Goal: Information Seeking & Learning: Learn about a topic

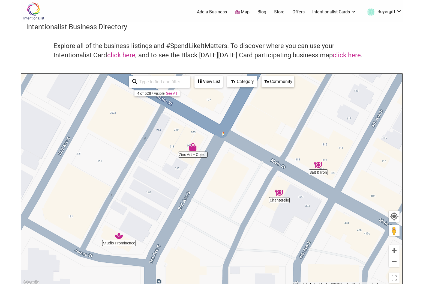
drag, startPoint x: 240, startPoint y: 166, endPoint x: 243, endPoint y: 244, distance: 78.4
click at [243, 244] on div "To navigate, press the arrow keys." at bounding box center [211, 180] width 381 height 212
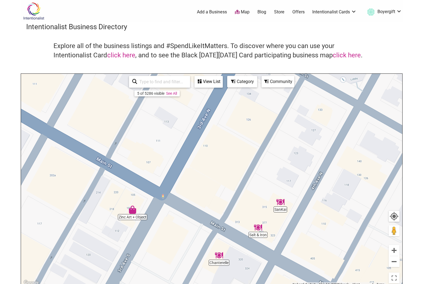
drag, startPoint x: 244, startPoint y: 176, endPoint x: 184, endPoint y: 240, distance: 88.0
click at [184, 240] on div "To navigate, press the arrow keys." at bounding box center [211, 180] width 381 height 212
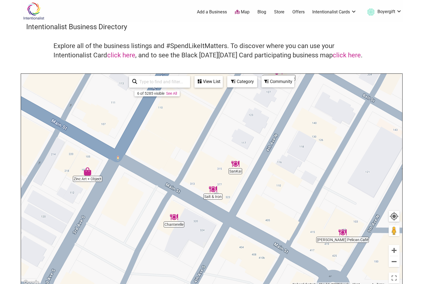
drag, startPoint x: 356, startPoint y: 242, endPoint x: 302, endPoint y: 197, distance: 70.7
click at [302, 197] on div "To navigate, press the arrow keys." at bounding box center [211, 180] width 381 height 212
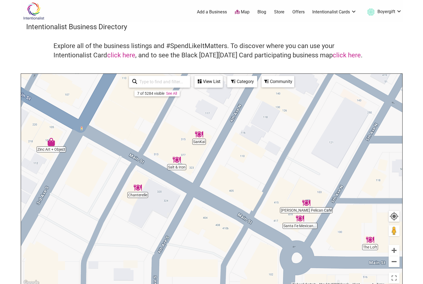
drag, startPoint x: 265, startPoint y: 227, endPoint x: 225, endPoint y: 196, distance: 50.6
click at [225, 196] on div "To navigate, press the arrow keys." at bounding box center [211, 180] width 381 height 212
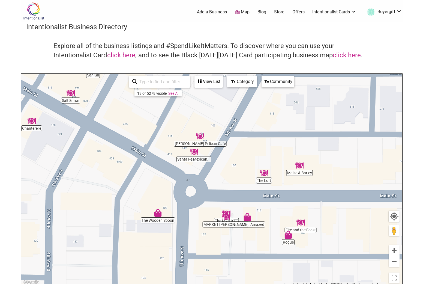
drag, startPoint x: 265, startPoint y: 260, endPoint x: 225, endPoint y: 240, distance: 45.0
click at [225, 240] on div "To navigate, press the arrow keys." at bounding box center [211, 180] width 381 height 212
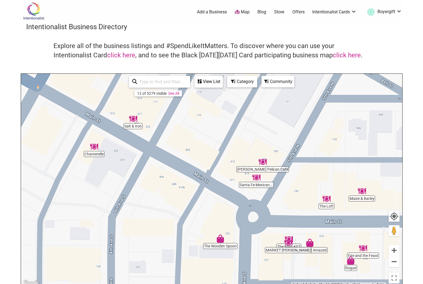
drag, startPoint x: 105, startPoint y: 203, endPoint x: 182, endPoint y: 242, distance: 86.3
click at [182, 242] on div "To navigate, press the arrow keys." at bounding box center [211, 180] width 381 height 212
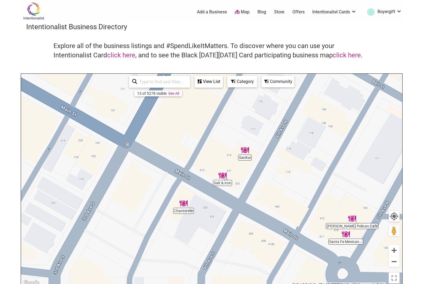
drag, startPoint x: 143, startPoint y: 195, endPoint x: 222, endPoint y: 235, distance: 89.1
click at [222, 235] on div "To navigate, press the arrow keys." at bounding box center [211, 180] width 381 height 212
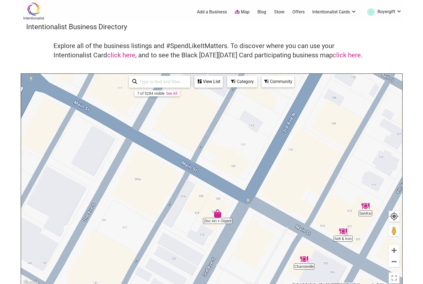
drag, startPoint x: 133, startPoint y: 217, endPoint x: 252, endPoint y: 269, distance: 129.1
click at [252, 269] on div "To navigate, press the arrow keys." at bounding box center [211, 180] width 381 height 212
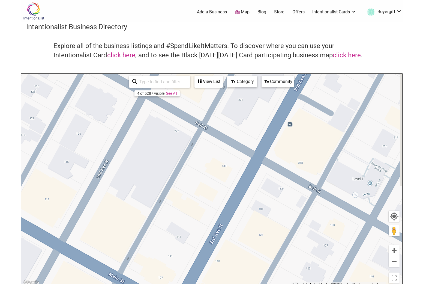
drag, startPoint x: 236, startPoint y: 171, endPoint x: 163, endPoint y: 283, distance: 133.8
click at [163, 283] on div "To navigate, press the arrow keys." at bounding box center [211, 180] width 381 height 212
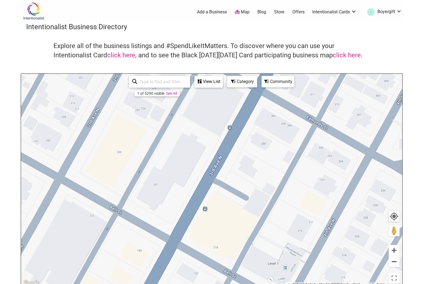
drag, startPoint x: 250, startPoint y: 198, endPoint x: 164, endPoint y: 283, distance: 120.2
click at [164, 283] on div "To navigate, press the arrow keys." at bounding box center [211, 180] width 381 height 212
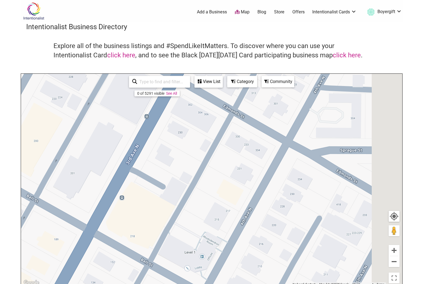
drag, startPoint x: 282, startPoint y: 208, endPoint x: 176, endPoint y: 198, distance: 106.4
click at [176, 198] on div "To navigate, press the arrow keys." at bounding box center [211, 180] width 381 height 212
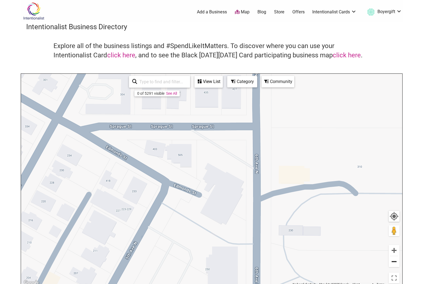
click at [396, 262] on button "Zoom out" at bounding box center [394, 261] width 11 height 11
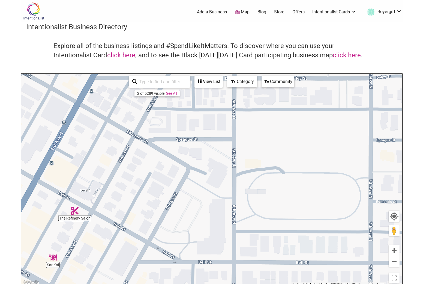
drag, startPoint x: 268, startPoint y: 265, endPoint x: 263, endPoint y: 174, distance: 91.3
click at [263, 175] on div "To navigate, press the arrow keys." at bounding box center [211, 180] width 381 height 212
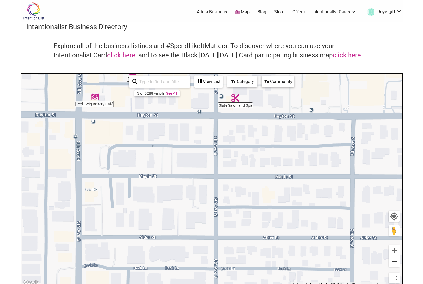
click at [392, 263] on button "Zoom out" at bounding box center [394, 261] width 11 height 11
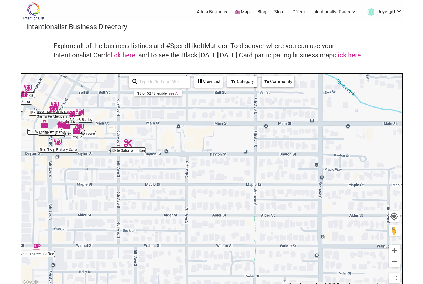
drag, startPoint x: 331, startPoint y: 229, endPoint x: 234, endPoint y: 235, distance: 96.8
click at [234, 235] on div "To navigate, press the arrow keys." at bounding box center [211, 180] width 381 height 212
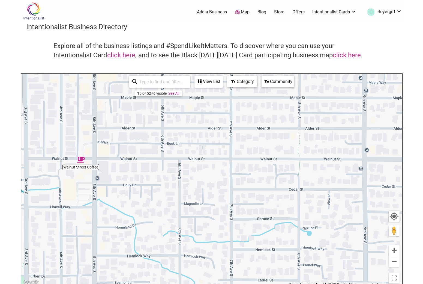
drag, startPoint x: 247, startPoint y: 258, endPoint x: 297, endPoint y: 160, distance: 110.7
click at [297, 160] on div "To navigate, press the arrow keys." at bounding box center [211, 180] width 381 height 212
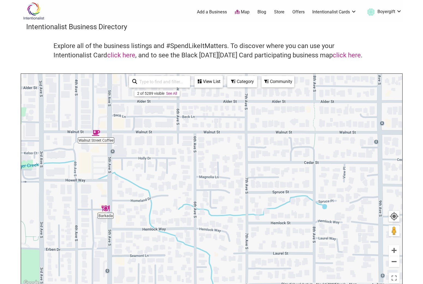
drag, startPoint x: 245, startPoint y: 237, endPoint x: 264, endPoint y: 133, distance: 105.7
click at [264, 134] on div "To navigate, press the arrow keys." at bounding box center [211, 180] width 381 height 212
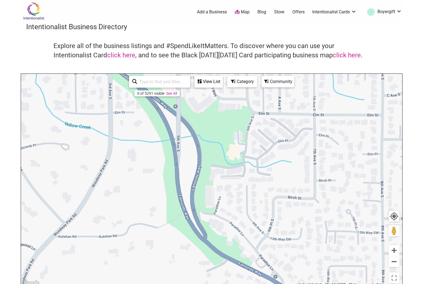
drag, startPoint x: 267, startPoint y: 140, endPoint x: 211, endPoint y: 93, distance: 73.0
click at [211, 93] on div "To navigate, press the arrow keys." at bounding box center [211, 180] width 381 height 212
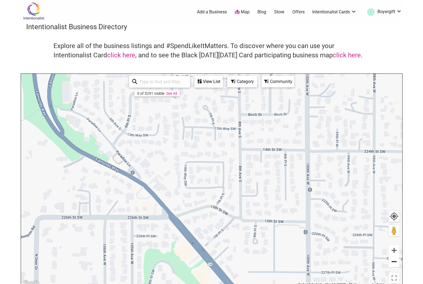
click at [393, 261] on button "Zoom out" at bounding box center [394, 261] width 11 height 11
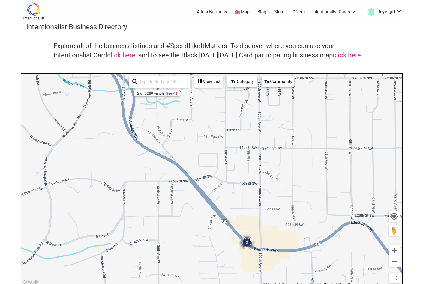
drag, startPoint x: 312, startPoint y: 270, endPoint x: 320, endPoint y: 204, distance: 66.5
click at [319, 206] on div "To navigate, press the arrow keys." at bounding box center [211, 180] width 381 height 212
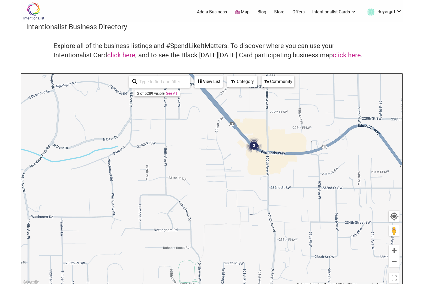
drag, startPoint x: 285, startPoint y: 165, endPoint x: 271, endPoint y: 229, distance: 65.8
click at [271, 229] on div "To navigate, press the arrow keys." at bounding box center [211, 180] width 381 height 212
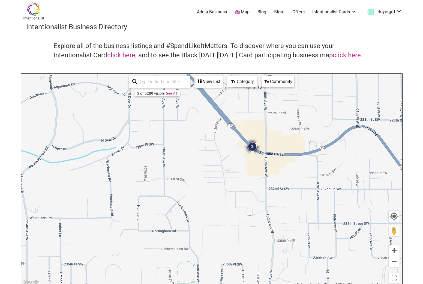
click at [252, 146] on img "2" at bounding box center [252, 146] width 16 height 16
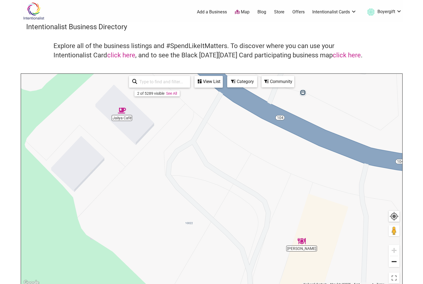
click at [392, 260] on button "Zoom out" at bounding box center [394, 261] width 11 height 11
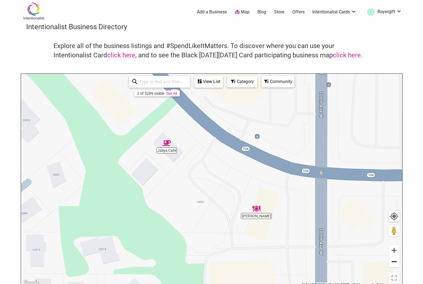
click at [392, 260] on button "Zoom out" at bounding box center [394, 261] width 11 height 11
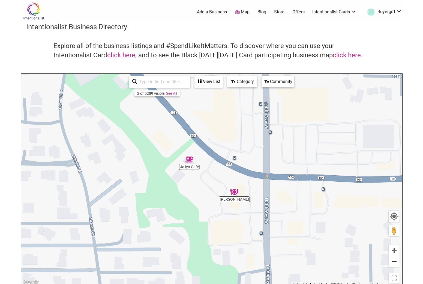
click at [392, 260] on button "Zoom out" at bounding box center [394, 261] width 11 height 11
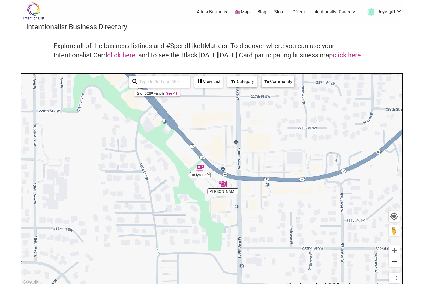
click at [392, 260] on button "Zoom out" at bounding box center [394, 261] width 11 height 11
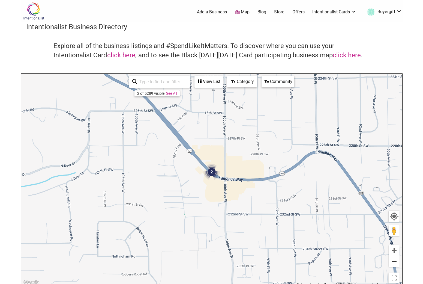
click at [392, 260] on button "Zoom out" at bounding box center [394, 261] width 11 height 11
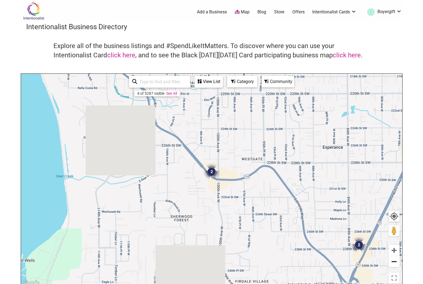
click at [392, 260] on button "Zoom out" at bounding box center [394, 261] width 11 height 11
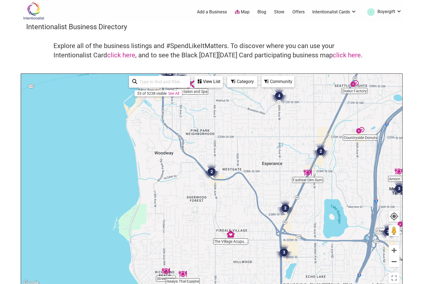
drag, startPoint x: 274, startPoint y: 271, endPoint x: 261, endPoint y: 207, distance: 65.4
click at [261, 208] on div "To navigate, press the arrow keys." at bounding box center [211, 180] width 381 height 212
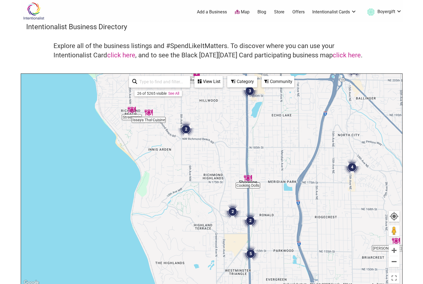
drag, startPoint x: 271, startPoint y: 227, endPoint x: 239, endPoint y: 147, distance: 86.6
click at [239, 147] on div "To navigate, press the arrow keys." at bounding box center [211, 180] width 381 height 212
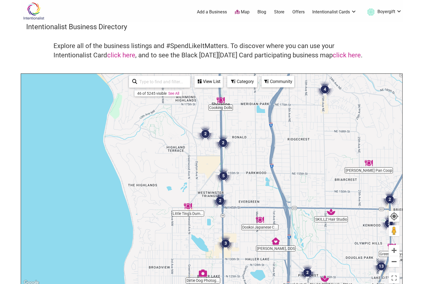
drag, startPoint x: 225, startPoint y: 234, endPoint x: 220, endPoint y: 154, distance: 80.4
click at [220, 154] on div "To navigate, press the arrow keys." at bounding box center [211, 180] width 381 height 212
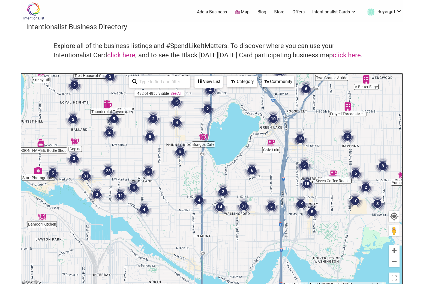
drag, startPoint x: 167, startPoint y: 196, endPoint x: 170, endPoint y: 131, distance: 65.3
click at [170, 131] on div "To navigate, press the arrow keys." at bounding box center [211, 180] width 381 height 212
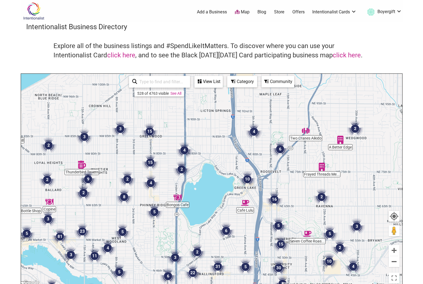
drag, startPoint x: 172, startPoint y: 221, endPoint x: 147, endPoint y: 281, distance: 65.3
click at [147, 281] on div "To navigate, press the arrow keys." at bounding box center [211, 180] width 381 height 212
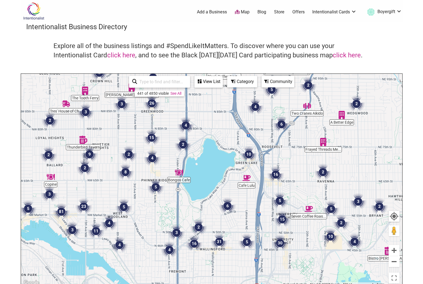
drag, startPoint x: 236, startPoint y: 262, endPoint x: 244, endPoint y: 197, distance: 65.8
click at [244, 197] on div "To navigate, press the arrow keys." at bounding box center [211, 180] width 381 height 212
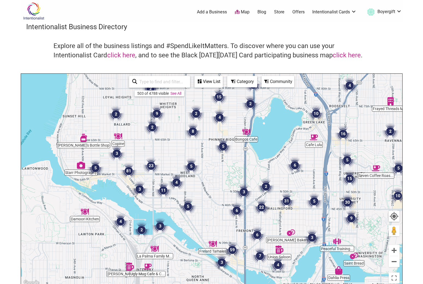
drag, startPoint x: 151, startPoint y: 204, endPoint x: 210, endPoint y: 219, distance: 60.0
click at [210, 220] on div "To navigate, press the arrow keys." at bounding box center [211, 180] width 381 height 212
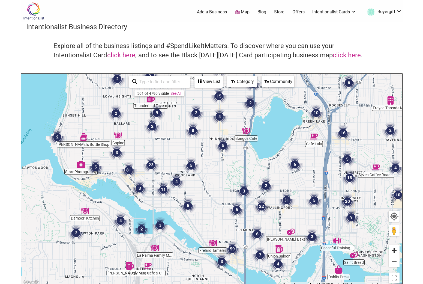
click at [395, 249] on button "Zoom in" at bounding box center [394, 250] width 11 height 11
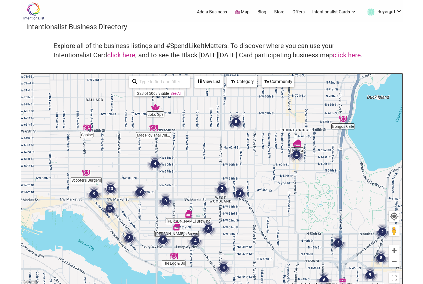
drag, startPoint x: 188, startPoint y: 203, endPoint x: 252, endPoint y: 236, distance: 72.1
click at [252, 236] on div "To navigate, press the arrow keys." at bounding box center [211, 180] width 381 height 212
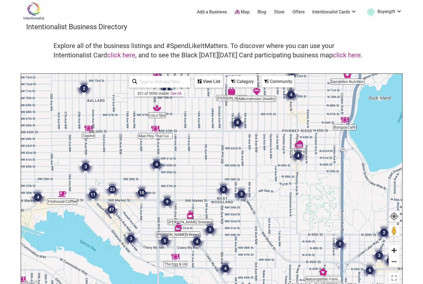
click at [396, 247] on button "Zoom in" at bounding box center [394, 250] width 11 height 11
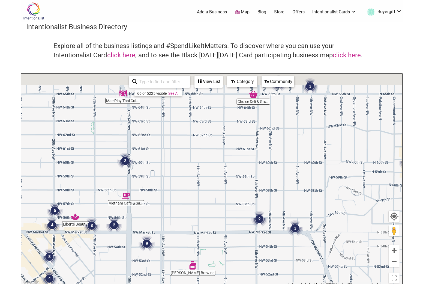
drag, startPoint x: 192, startPoint y: 162, endPoint x: 248, endPoint y: 211, distance: 74.4
click at [248, 211] on div "To navigate, press the arrow keys." at bounding box center [211, 180] width 381 height 212
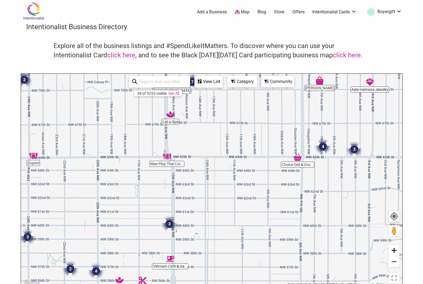
click at [393, 250] on button "Zoom in" at bounding box center [394, 250] width 11 height 11
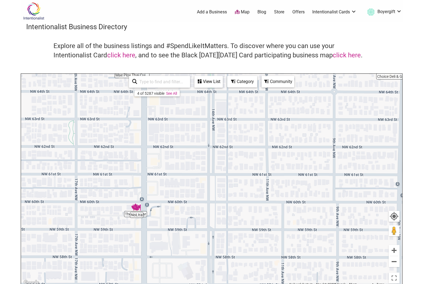
drag, startPoint x: 232, startPoint y: 252, endPoint x: 242, endPoint y: 181, distance: 71.0
click at [242, 181] on div "To navigate, press the arrow keys." at bounding box center [211, 180] width 381 height 212
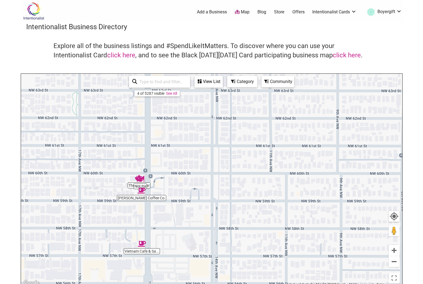
drag, startPoint x: 206, startPoint y: 233, endPoint x: 216, endPoint y: 162, distance: 71.1
click at [216, 163] on div "To navigate, press the arrow keys." at bounding box center [211, 180] width 381 height 212
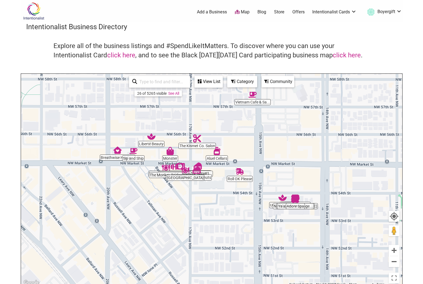
drag, startPoint x: 186, startPoint y: 216, endPoint x: 280, endPoint y: 167, distance: 106.7
click at [280, 167] on div "To navigate, press the arrow keys." at bounding box center [211, 180] width 381 height 212
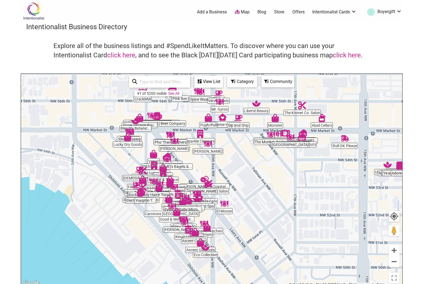
drag, startPoint x: 203, startPoint y: 209, endPoint x: 312, endPoint y: 176, distance: 113.5
click at [312, 176] on div "To navigate, press the arrow keys." at bounding box center [211, 180] width 381 height 212
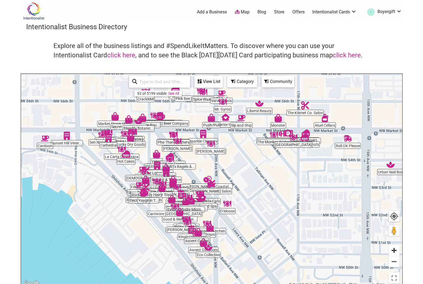
click at [395, 247] on button "Zoom in" at bounding box center [394, 250] width 11 height 11
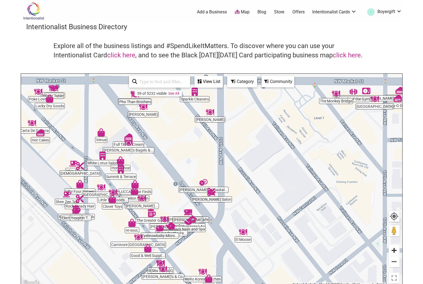
click at [394, 249] on button "Zoom in" at bounding box center [394, 250] width 11 height 11
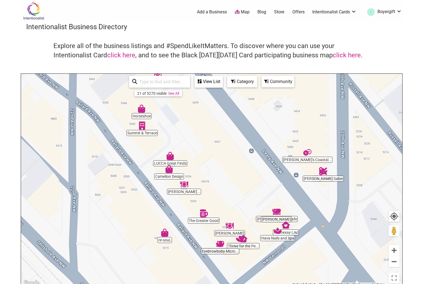
drag, startPoint x: 175, startPoint y: 202, endPoint x: 299, endPoint y: 179, distance: 125.3
click at [299, 179] on div "To navigate, press the arrow keys." at bounding box center [211, 180] width 381 height 212
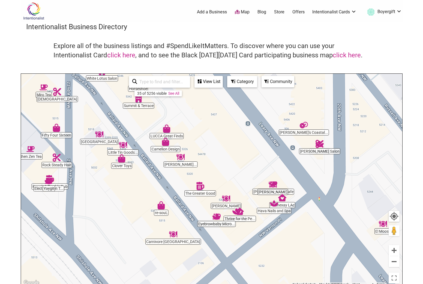
drag, startPoint x: 255, startPoint y: 274, endPoint x: 240, endPoint y: 224, distance: 52.4
click at [240, 224] on div "To navigate, press the arrow keys." at bounding box center [211, 180] width 381 height 212
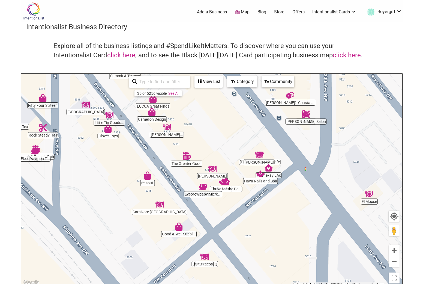
drag, startPoint x: 279, startPoint y: 261, endPoint x: 252, endPoint y: 210, distance: 57.9
click at [252, 210] on div "To navigate, press the arrow keys." at bounding box center [211, 180] width 381 height 212
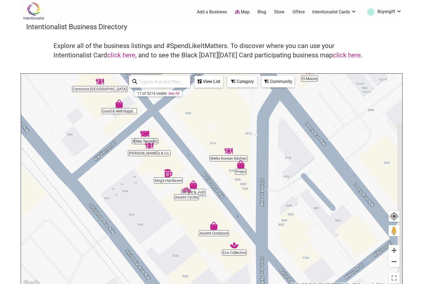
drag, startPoint x: 326, startPoint y: 258, endPoint x: 309, endPoint y: 228, distance: 33.9
click at [309, 228] on div "To navigate, press the arrow keys." at bounding box center [211, 180] width 381 height 212
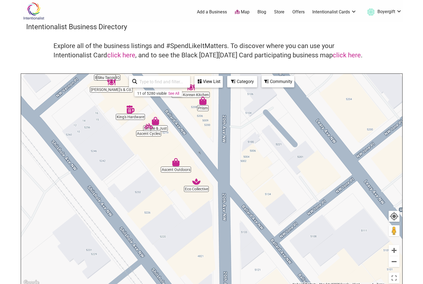
drag, startPoint x: 319, startPoint y: 249, endPoint x: 289, endPoint y: 198, distance: 59.0
click at [289, 198] on div "To navigate, press the arrow keys." at bounding box center [211, 180] width 381 height 212
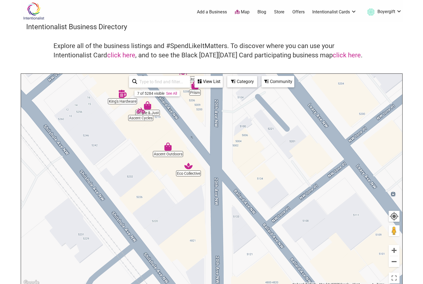
drag, startPoint x: 309, startPoint y: 241, endPoint x: 279, endPoint y: 186, distance: 62.3
click at [279, 186] on div "To navigate, press the arrow keys." at bounding box center [211, 180] width 381 height 212
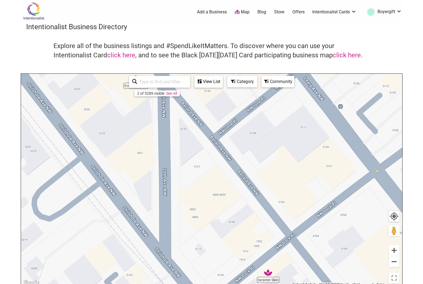
drag, startPoint x: 325, startPoint y: 243, endPoint x: 290, endPoint y: 200, distance: 54.7
click at [290, 200] on div "To navigate, press the arrow keys." at bounding box center [211, 180] width 381 height 212
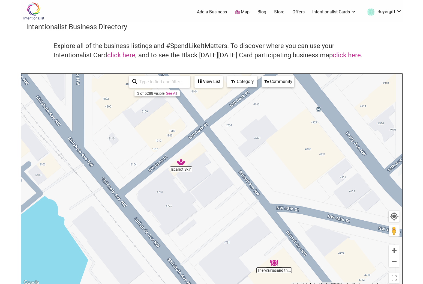
click at [280, 272] on div "To navigate, press the arrow keys." at bounding box center [211, 180] width 381 height 212
click at [273, 265] on img "The Walrus and the Carpenter" at bounding box center [274, 263] width 8 height 8
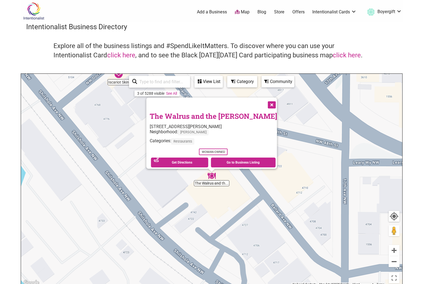
click at [264, 100] on button "Close" at bounding box center [271, 104] width 14 height 14
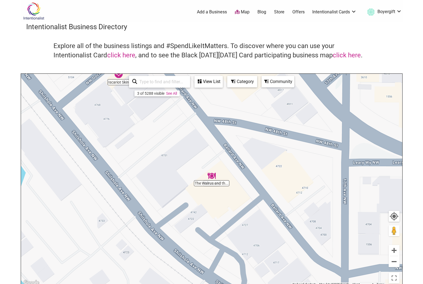
drag, startPoint x: 220, startPoint y: 164, endPoint x: 305, endPoint y: 248, distance: 119.4
click at [305, 248] on div "To navigate, press the arrow keys." at bounding box center [211, 180] width 381 height 212
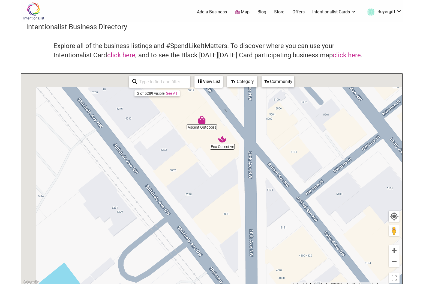
drag, startPoint x: 305, startPoint y: 248, endPoint x: 380, endPoint y: 283, distance: 83.2
click at [380, 283] on div "Eco Collective Ascent Outdoors To navigate, press the arrow keys. 2 of 5289 vis…" at bounding box center [211, 180] width 381 height 212
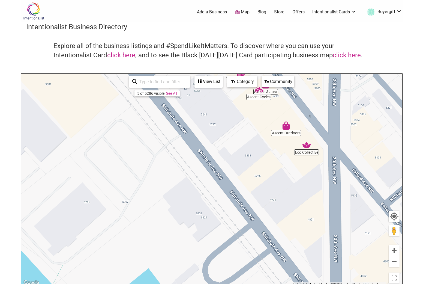
drag, startPoint x: 327, startPoint y: 217, endPoint x: 322, endPoint y: 212, distance: 6.8
click at [326, 216] on div "To navigate, press the arrow keys." at bounding box center [211, 180] width 381 height 212
drag, startPoint x: 319, startPoint y: 212, endPoint x: 282, endPoint y: 283, distance: 80.5
click at [282, 283] on div "To navigate, press the arrow keys." at bounding box center [211, 180] width 381 height 212
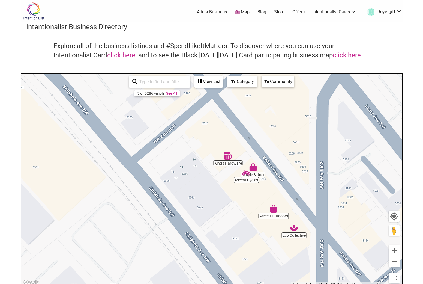
drag, startPoint x: 296, startPoint y: 148, endPoint x: 282, endPoint y: 254, distance: 106.5
click at [282, 254] on div "To navigate, press the arrow keys." at bounding box center [211, 180] width 381 height 212
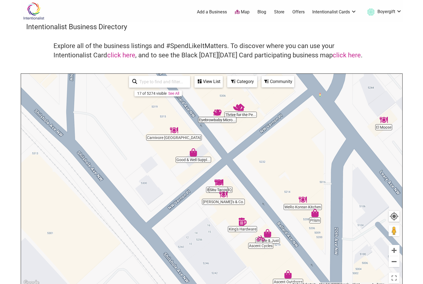
drag, startPoint x: 243, startPoint y: 169, endPoint x: 256, endPoint y: 210, distance: 43.6
click at [256, 210] on div "To navigate, press the arrow keys." at bounding box center [211, 180] width 381 height 212
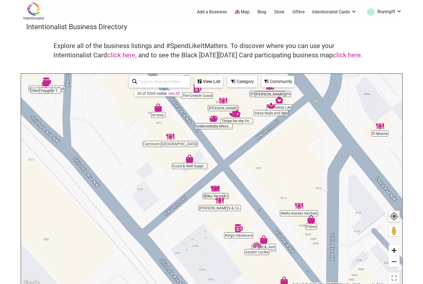
click at [396, 247] on button "Zoom in" at bounding box center [394, 250] width 11 height 11
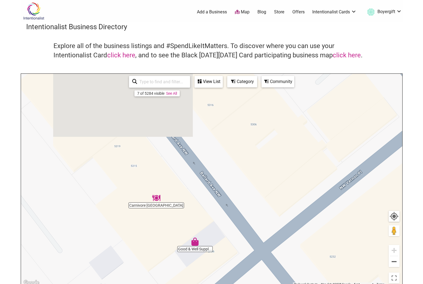
drag, startPoint x: 299, startPoint y: 182, endPoint x: 326, endPoint y: 283, distance: 104.6
click at [326, 283] on div "King's Hardware Percy's & Co. Bitterroot BBQ Carnivore Seattle WeRo Korean Kitc…" at bounding box center [211, 180] width 381 height 212
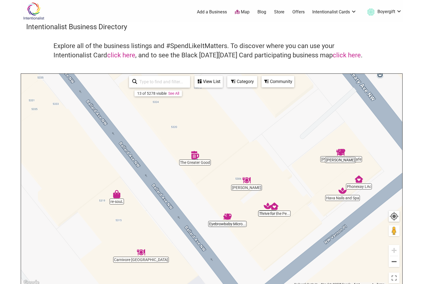
drag, startPoint x: 254, startPoint y: 190, endPoint x: 244, endPoint y: 247, distance: 58.0
click at [244, 247] on div "To navigate, press the arrow keys." at bounding box center [211, 180] width 381 height 212
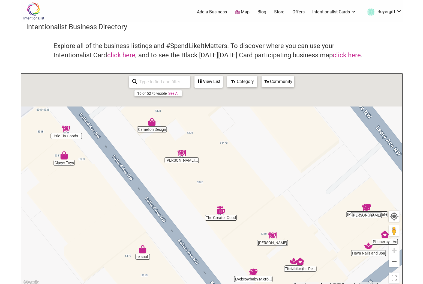
drag, startPoint x: 224, startPoint y: 195, endPoint x: 248, endPoint y: 252, distance: 62.4
click at [249, 252] on div "To navigate, press the arrow keys." at bounding box center [211, 180] width 381 height 212
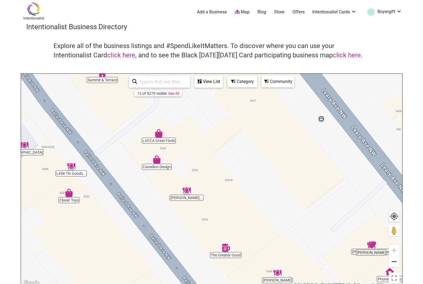
drag, startPoint x: 200, startPoint y: 204, endPoint x: 264, endPoint y: 270, distance: 92.1
click at [264, 269] on div "To navigate, press the arrow keys." at bounding box center [211, 180] width 381 height 212
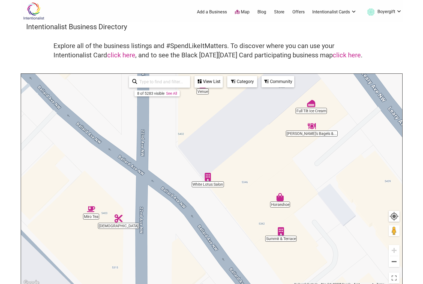
drag, startPoint x: 242, startPoint y: 265, endPoint x: 256, endPoint y: 214, distance: 52.4
click at [256, 214] on div "To navigate, press the arrow keys." at bounding box center [211, 180] width 381 height 212
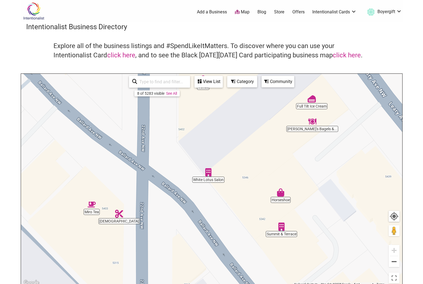
drag, startPoint x: 195, startPoint y: 257, endPoint x: 201, endPoint y: 198, distance: 59.5
click at [201, 198] on div "To navigate, press the arrow keys." at bounding box center [211, 180] width 381 height 212
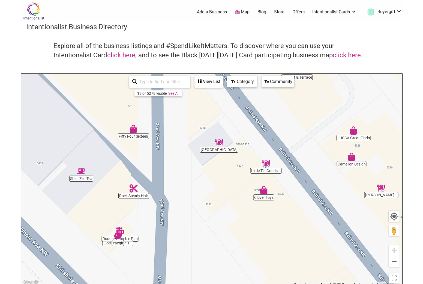
click at [218, 142] on img "San Fermo" at bounding box center [219, 142] width 8 height 8
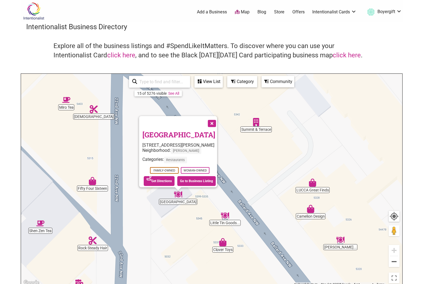
drag, startPoint x: 220, startPoint y: 242, endPoint x: 187, endPoint y: 260, distance: 37.6
click at [187, 260] on div "To navigate, press the arrow keys. San Fermo 5341 Ballard Ave NW, Seattle, WA 9…" at bounding box center [211, 180] width 381 height 212
click at [218, 118] on button "Close" at bounding box center [212, 123] width 14 height 14
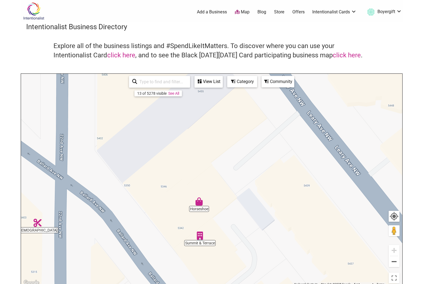
drag, startPoint x: 250, startPoint y: 169, endPoint x: 205, endPoint y: 283, distance: 123.5
click at [205, 283] on div "To navigate, press the arrow keys." at bounding box center [211, 180] width 381 height 212
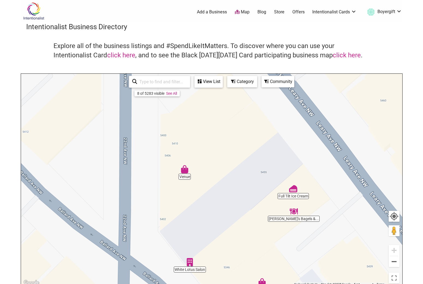
drag, startPoint x: 206, startPoint y: 156, endPoint x: 240, endPoint y: 235, distance: 85.6
click at [240, 235] on div "To navigate, press the arrow keys." at bounding box center [211, 180] width 381 height 212
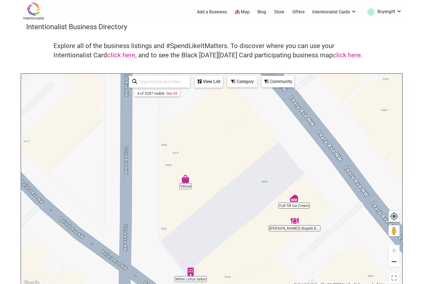
drag, startPoint x: 191, startPoint y: 124, endPoint x: 217, endPoint y: 246, distance: 125.1
click at [217, 246] on div "To navigate, press the arrow keys." at bounding box center [211, 180] width 381 height 212
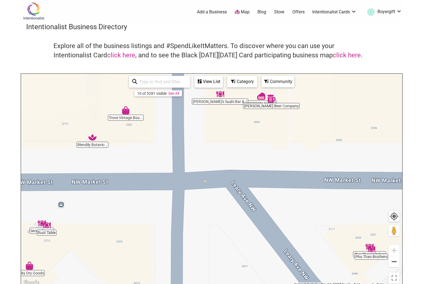
click at [297, 10] on link "Offers" at bounding box center [299, 12] width 12 height 6
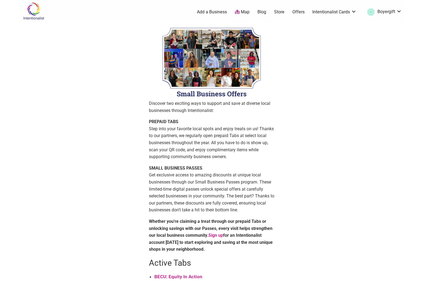
click at [277, 11] on link "Store" at bounding box center [279, 12] width 10 height 6
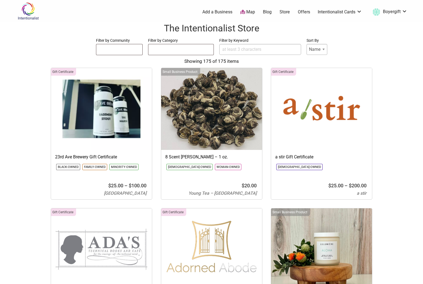
select select
click at [252, 10] on link "Map" at bounding box center [247, 12] width 15 height 6
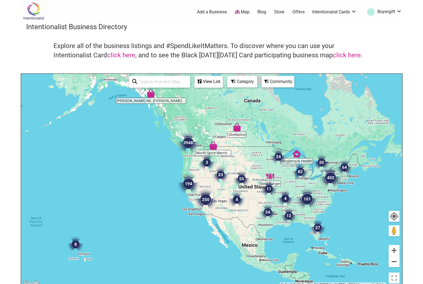
click at [158, 84] on input "search" at bounding box center [162, 81] width 50 height 11
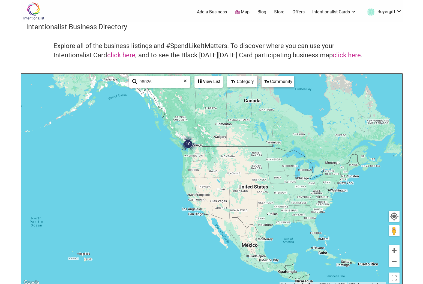
type input "98026"
click at [214, 80] on div "View List" at bounding box center [208, 81] width 27 height 10
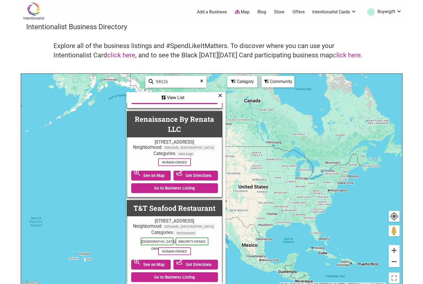
scroll to position [703, 1]
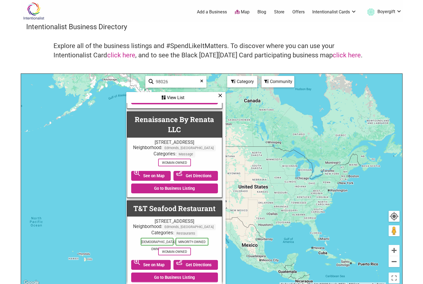
click at [202, 80] on icon at bounding box center [201, 83] width 3 height 8
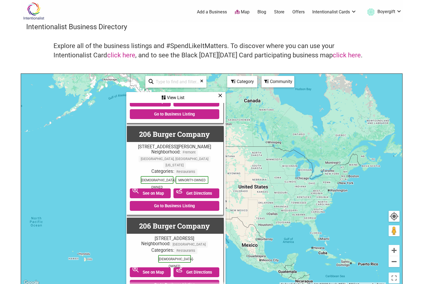
scroll to position [0, 0]
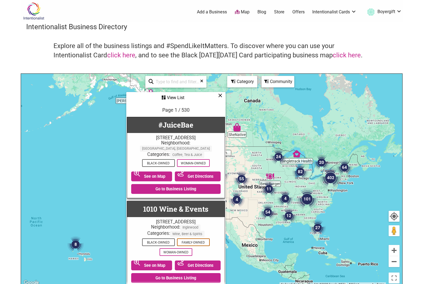
click at [219, 95] on icon at bounding box center [220, 95] width 4 height 0
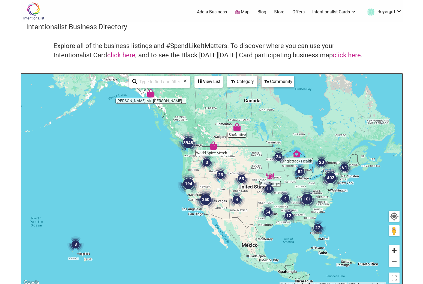
click at [394, 250] on button "Zoom in" at bounding box center [394, 250] width 11 height 11
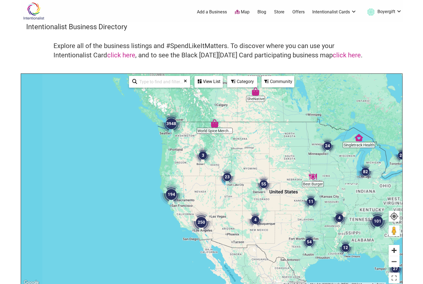
click at [394, 250] on button "Zoom in" at bounding box center [394, 250] width 11 height 11
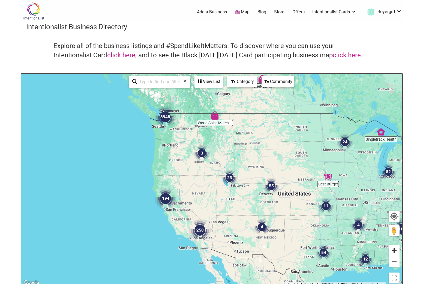
click at [394, 250] on button "Zoom in" at bounding box center [394, 250] width 11 height 11
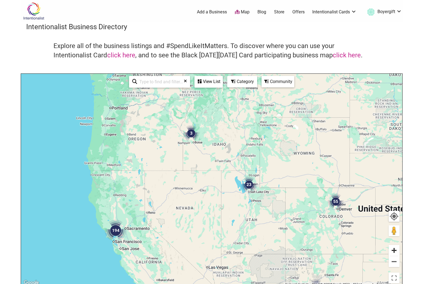
click at [394, 250] on button "Zoom in" at bounding box center [394, 250] width 11 height 11
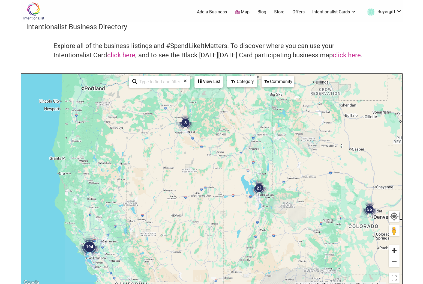
click at [394, 250] on button "Zoom in" at bounding box center [394, 250] width 11 height 11
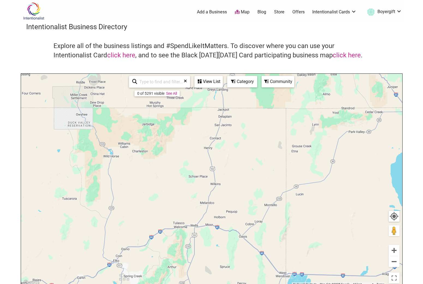
drag, startPoint x: 221, startPoint y: 210, endPoint x: 351, endPoint y: 280, distance: 148.7
click at [351, 280] on div "To navigate, press the arrow keys." at bounding box center [211, 180] width 381 height 212
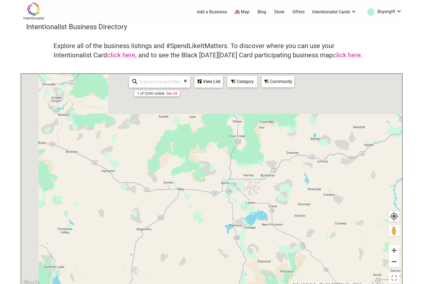
drag, startPoint x: 163, startPoint y: 151, endPoint x: 271, endPoint y: 254, distance: 149.2
click at [271, 254] on div "To navigate, press the arrow keys." at bounding box center [211, 180] width 381 height 212
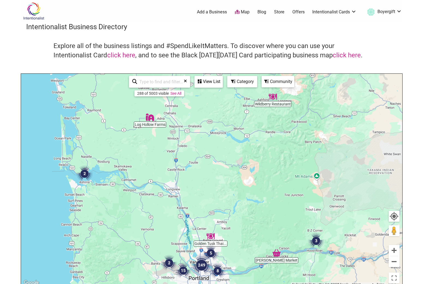
drag, startPoint x: 251, startPoint y: 167, endPoint x: 184, endPoint y: 283, distance: 134.5
click at [184, 283] on div "To navigate, press the arrow keys." at bounding box center [211, 180] width 381 height 212
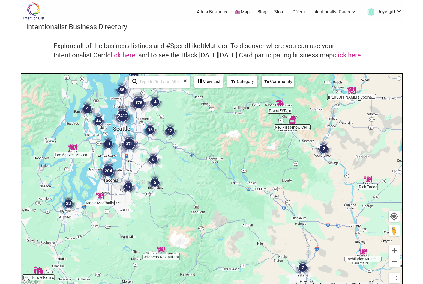
drag, startPoint x: 172, startPoint y: 250, endPoint x: 213, endPoint y: 283, distance: 52.3
click at [213, 283] on div "To navigate, press the arrow keys." at bounding box center [211, 180] width 381 height 212
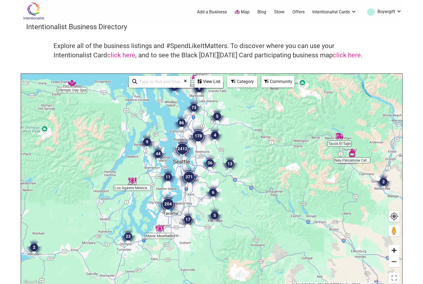
click at [396, 251] on button "Zoom in" at bounding box center [394, 250] width 11 height 11
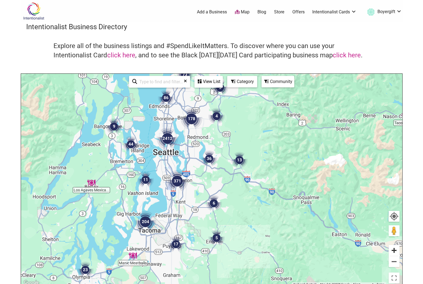
click at [396, 251] on button "Zoom in" at bounding box center [394, 250] width 11 height 11
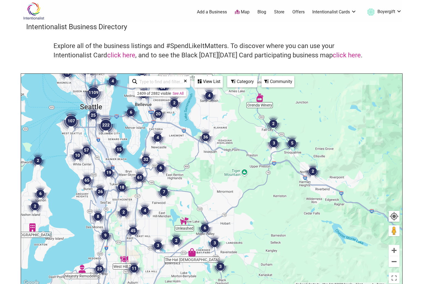
drag, startPoint x: 161, startPoint y: 150, endPoint x: 210, endPoint y: 240, distance: 102.6
click at [210, 238] on div "To navigate, press the arrow keys." at bounding box center [211, 180] width 381 height 212
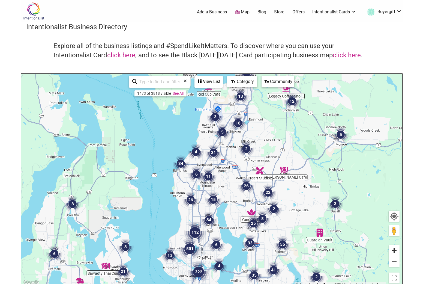
click at [394, 251] on button "Zoom in" at bounding box center [394, 250] width 11 height 11
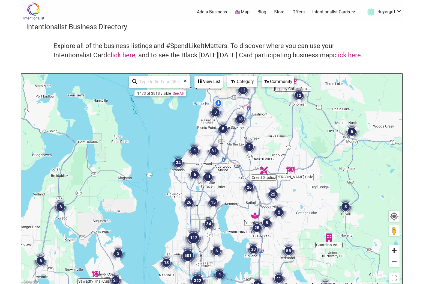
click at [394, 251] on button "Zoom in" at bounding box center [394, 250] width 11 height 11
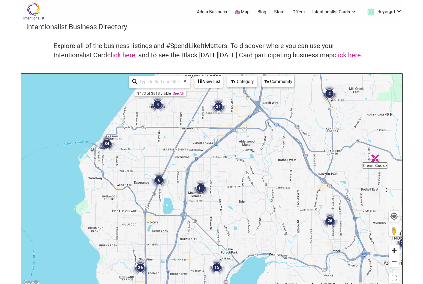
click at [394, 251] on button "Zoom in" at bounding box center [394, 250] width 11 height 11
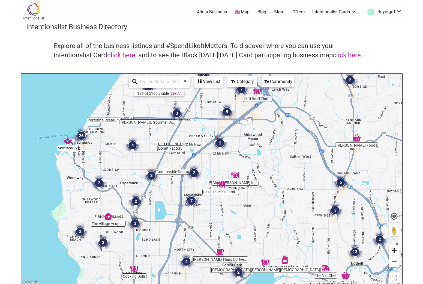
click at [394, 251] on button "Zoom in" at bounding box center [394, 250] width 11 height 11
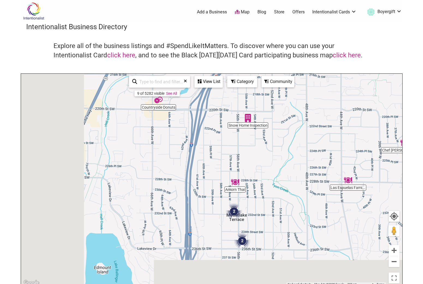
drag, startPoint x: 116, startPoint y: 232, endPoint x: 274, endPoint y: 198, distance: 162.2
click at [274, 197] on div "To navigate, press the arrow keys." at bounding box center [211, 180] width 381 height 212
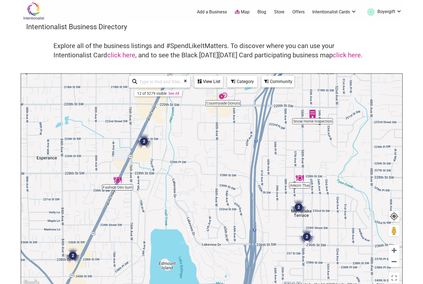
drag, startPoint x: 220, startPoint y: 195, endPoint x: 268, endPoint y: 204, distance: 48.3
click at [268, 204] on div "To navigate, press the arrow keys." at bounding box center [211, 180] width 381 height 212
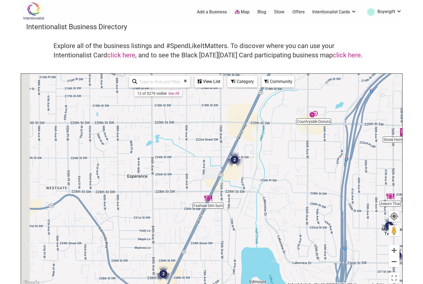
drag, startPoint x: 268, startPoint y: 204, endPoint x: 317, endPoint y: 220, distance: 51.3
click at [317, 218] on div "To navigate, press the arrow keys." at bounding box center [211, 180] width 381 height 212
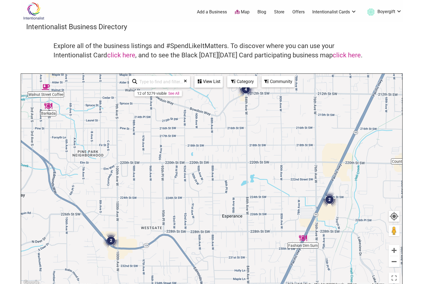
drag, startPoint x: 249, startPoint y: 228, endPoint x: 302, endPoint y: 250, distance: 57.6
click at [302, 250] on div "To navigate, press the arrow keys." at bounding box center [211, 180] width 381 height 212
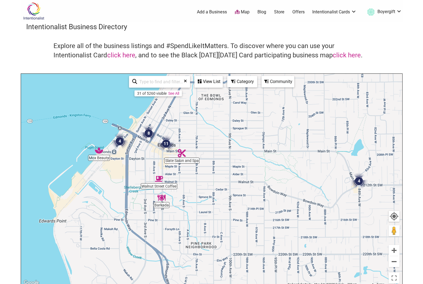
drag, startPoint x: 287, startPoint y: 259, endPoint x: 252, endPoint y: 283, distance: 43.3
click at [252, 283] on div "To navigate, press the arrow keys." at bounding box center [211, 180] width 381 height 212
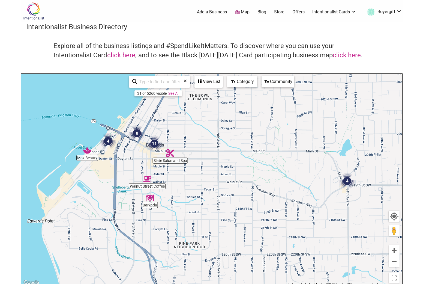
click at [108, 143] on img "4" at bounding box center [108, 141] width 16 height 16
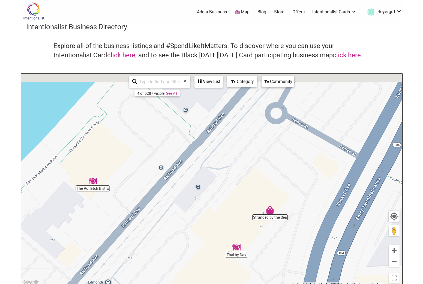
drag, startPoint x: 305, startPoint y: 190, endPoint x: 266, endPoint y: 276, distance: 94.7
click at [267, 276] on div "To navigate, press the arrow keys." at bounding box center [211, 180] width 381 height 212
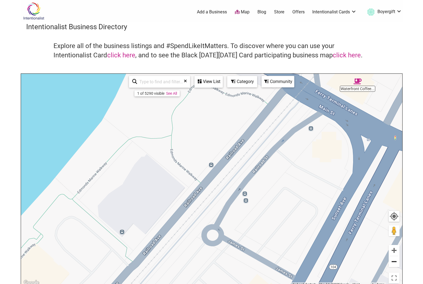
click at [392, 261] on button "Zoom out" at bounding box center [394, 261] width 11 height 11
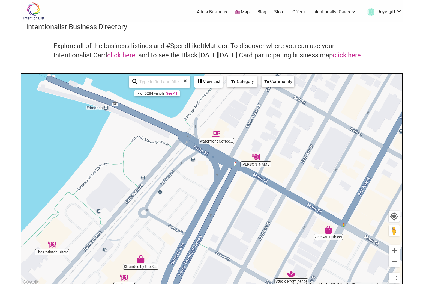
drag, startPoint x: 329, startPoint y: 205, endPoint x: 260, endPoint y: 210, distance: 69.8
click at [260, 210] on div "To navigate, press the arrow keys." at bounding box center [211, 180] width 381 height 212
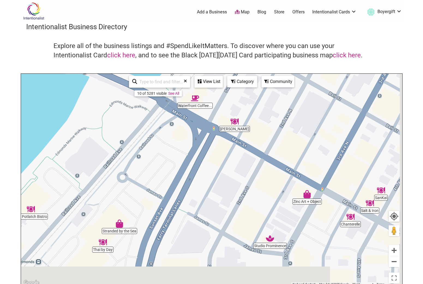
drag, startPoint x: 266, startPoint y: 223, endPoint x: 234, endPoint y: 170, distance: 61.3
click at [234, 170] on div "To navigate, press the arrow keys." at bounding box center [211, 180] width 381 height 212
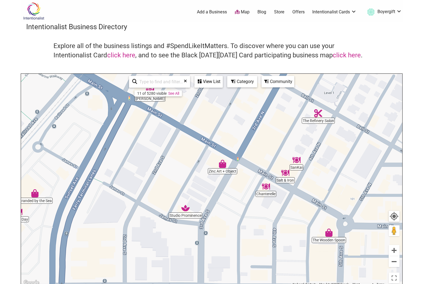
drag, startPoint x: 325, startPoint y: 208, endPoint x: 262, endPoint y: 216, distance: 64.1
click at [262, 216] on div "To navigate, press the arrow keys." at bounding box center [211, 180] width 381 height 212
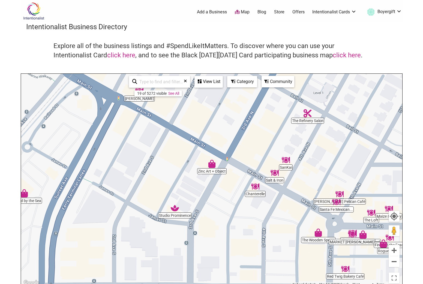
drag, startPoint x: 268, startPoint y: 245, endPoint x: 199, endPoint y: 235, distance: 69.9
click at [199, 235] on div "To navigate, press the arrow keys." at bounding box center [211, 180] width 381 height 212
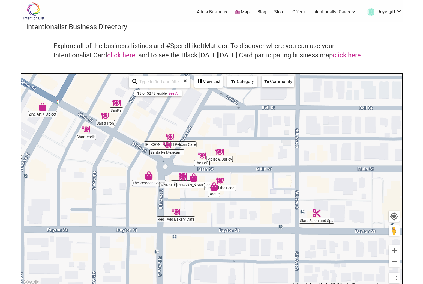
drag, startPoint x: 271, startPoint y: 244, endPoint x: 245, endPoint y: 194, distance: 56.4
click at [245, 194] on div "To navigate, press the arrow keys." at bounding box center [211, 180] width 381 height 212
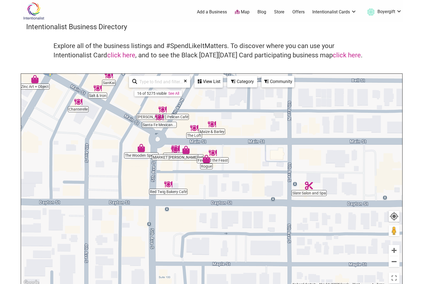
drag, startPoint x: 261, startPoint y: 191, endPoint x: 173, endPoint y: 154, distance: 94.8
click at [174, 154] on div "To navigate, press the arrow keys." at bounding box center [211, 180] width 381 height 212
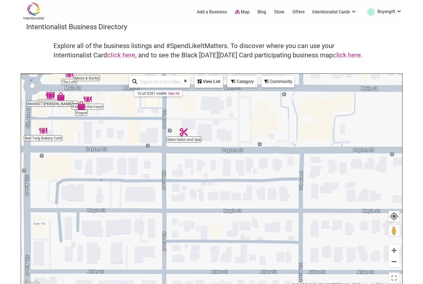
drag, startPoint x: 150, startPoint y: 184, endPoint x: 225, endPoint y: 163, distance: 77.9
click at [225, 163] on div "To navigate, press the arrow keys." at bounding box center [211, 180] width 381 height 212
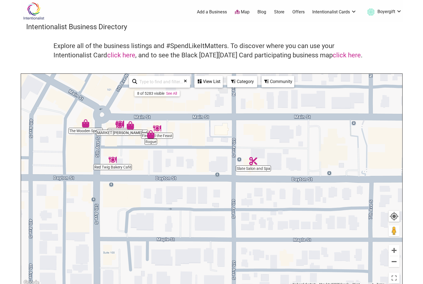
drag, startPoint x: 207, startPoint y: 161, endPoint x: 182, endPoint y: 228, distance: 71.8
click at [182, 228] on div "To navigate, press the arrow keys." at bounding box center [211, 180] width 381 height 212
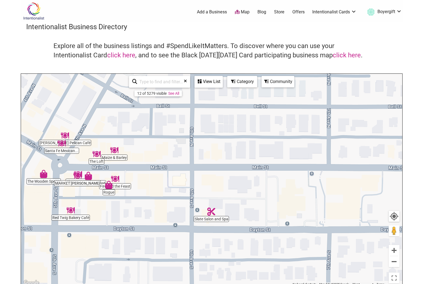
drag, startPoint x: 190, startPoint y: 230, endPoint x: 90, endPoint y: 238, distance: 100.2
click at [90, 238] on div "To navigate, press the arrow keys." at bounding box center [211, 180] width 381 height 212
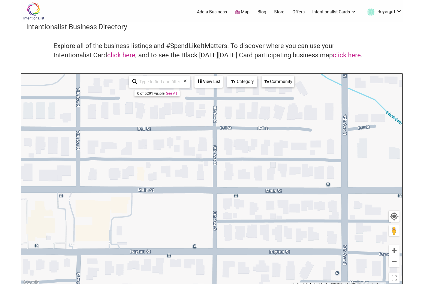
drag, startPoint x: 229, startPoint y: 216, endPoint x: 154, endPoint y: 217, distance: 75.3
click at [154, 217] on div "To navigate, press the arrow keys." at bounding box center [211, 180] width 381 height 212
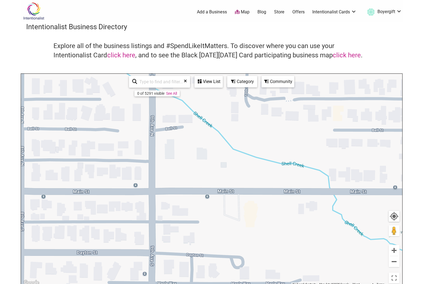
drag, startPoint x: 154, startPoint y: 217, endPoint x: 47, endPoint y: 233, distance: 107.9
click at [47, 233] on div "To navigate, press the arrow keys." at bounding box center [211, 180] width 381 height 212
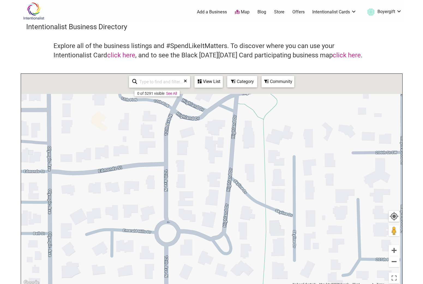
drag, startPoint x: 47, startPoint y: 233, endPoint x: 47, endPoint y: 283, distance: 50.8
click at [47, 283] on div "To navigate, press the arrow keys." at bounding box center [211, 180] width 381 height 212
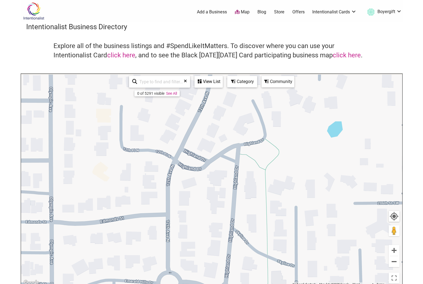
drag, startPoint x: 51, startPoint y: 236, endPoint x: 54, endPoint y: 283, distance: 47.3
click at [54, 283] on div "To navigate, press the arrow keys." at bounding box center [211, 180] width 381 height 212
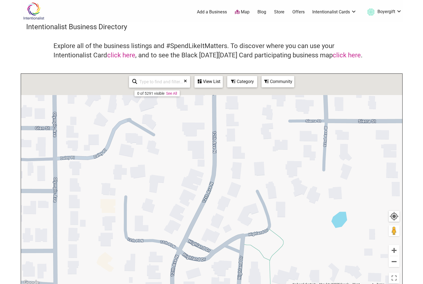
drag, startPoint x: 81, startPoint y: 192, endPoint x: 83, endPoint y: 283, distance: 91.4
click at [83, 283] on div "To navigate, press the arrow keys." at bounding box center [211, 180] width 381 height 212
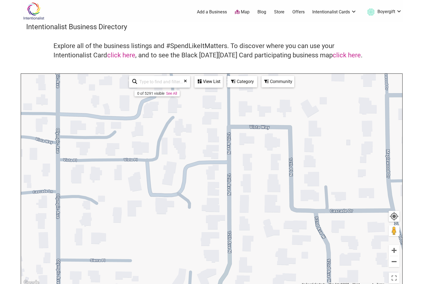
drag, startPoint x: 83, startPoint y: 283, endPoint x: 6, endPoint y: 283, distance: 76.9
click at [6, 283] on body "× Menu 0 Add a Business Map Blog Store Offers Intentionalist Cards Buy Black Ca…" at bounding box center [211, 142] width 423 height 284
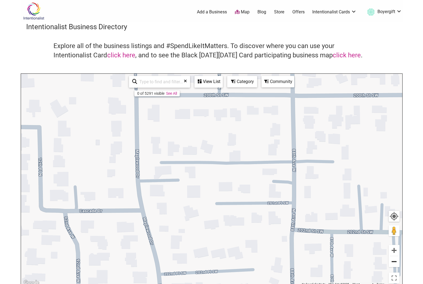
click at [392, 261] on button "Zoom out" at bounding box center [394, 261] width 11 height 11
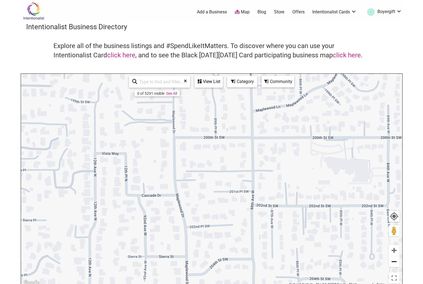
click at [392, 261] on button "Zoom out" at bounding box center [394, 261] width 11 height 11
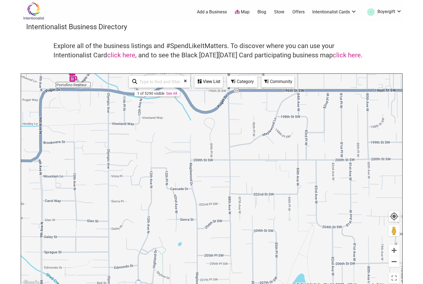
drag, startPoint x: 342, startPoint y: 178, endPoint x: 216, endPoint y: 259, distance: 150.8
click at [216, 259] on div "To navigate, press the arrow keys." at bounding box center [211, 180] width 381 height 212
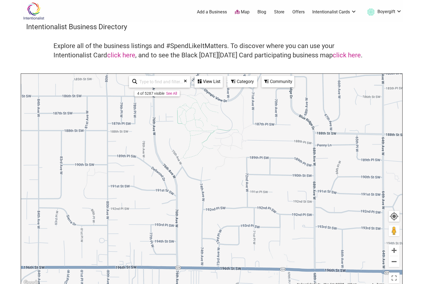
click at [217, 259] on div "To navigate, press the arrow keys." at bounding box center [211, 180] width 381 height 212
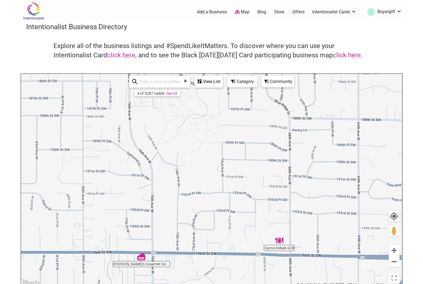
drag, startPoint x: 221, startPoint y: 260, endPoint x: 153, endPoint y: 219, distance: 79.4
click at [153, 219] on div "To navigate, press the arrow keys." at bounding box center [211, 180] width 381 height 212
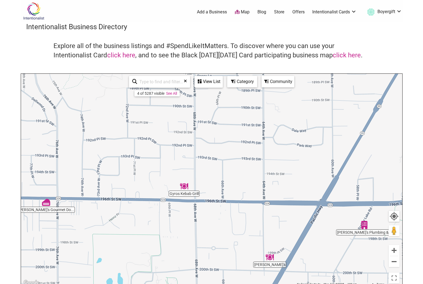
drag, startPoint x: 295, startPoint y: 210, endPoint x: 236, endPoint y: 167, distance: 73.0
click at [236, 167] on div "To navigate, press the arrow keys." at bounding box center [211, 180] width 381 height 212
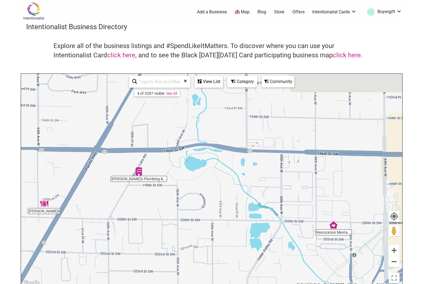
drag, startPoint x: 238, startPoint y: 171, endPoint x: 87, endPoint y: 271, distance: 180.8
click at [88, 271] on div "To navigate, press the arrow keys." at bounding box center [211, 180] width 381 height 212
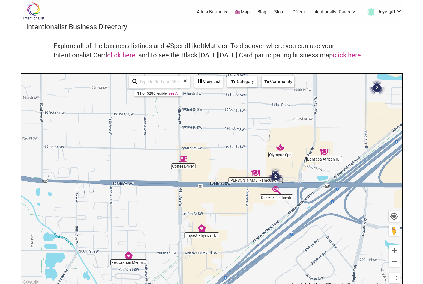
drag, startPoint x: 193, startPoint y: 207, endPoint x: 133, endPoint y: 217, distance: 61.8
click at [133, 217] on div "To navigate, press the arrow keys." at bounding box center [211, 180] width 381 height 212
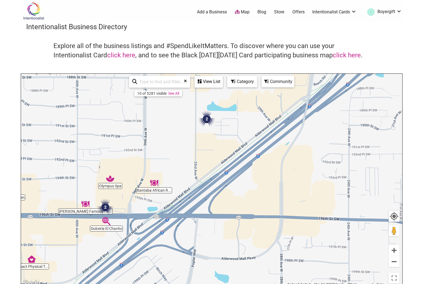
drag, startPoint x: 233, startPoint y: 225, endPoint x: 141, endPoint y: 202, distance: 95.2
click at [141, 202] on div "To navigate, press the arrow keys." at bounding box center [211, 180] width 381 height 212
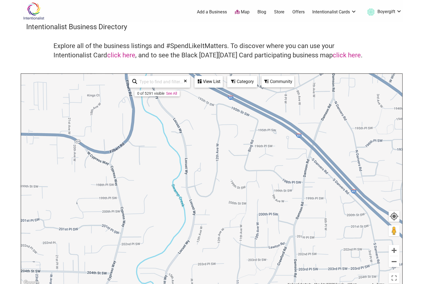
drag, startPoint x: 270, startPoint y: 225, endPoint x: 191, endPoint y: 179, distance: 91.2
click at [191, 179] on div "To navigate, press the arrow keys." at bounding box center [211, 180] width 381 height 212
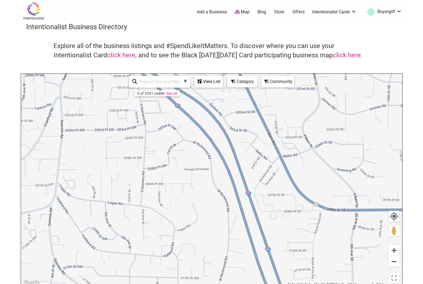
drag, startPoint x: 191, startPoint y: 179, endPoint x: 171, endPoint y: 32, distance: 149.0
click at [171, 32] on div "Intentionalist Business Directory Explore all of the business listings and #Spe…" at bounding box center [212, 154] width 382 height 264
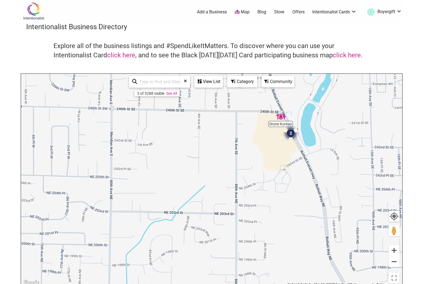
drag, startPoint x: 176, startPoint y: 157, endPoint x: 194, endPoint y: -22, distance: 179.6
click at [194, 0] on html "× Menu 0 Add a Business Map Blog Store Offers Intentionalist Cards Buy Black Ca…" at bounding box center [211, 142] width 423 height 284
